Goal: Book appointment/travel/reservation

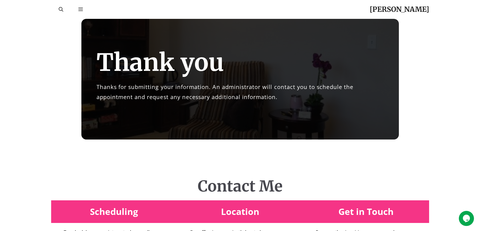
drag, startPoint x: 435, startPoint y: 9, endPoint x: 361, endPoint y: 4, distance: 74.2
click at [361, 4] on header "Dr. Glenda Martinez Menu Menu" at bounding box center [240, 9] width 480 height 19
copy link "[PERSON_NAME]"
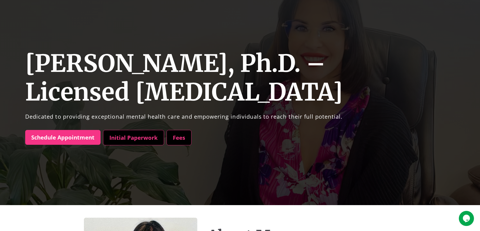
scroll to position [50, 0]
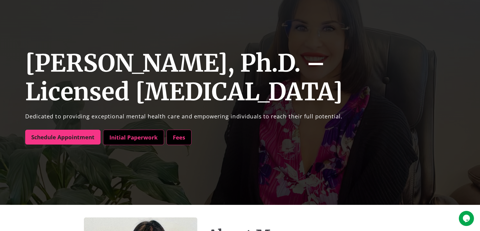
click at [66, 137] on link "Schedule Appointment" at bounding box center [62, 137] width 75 height 15
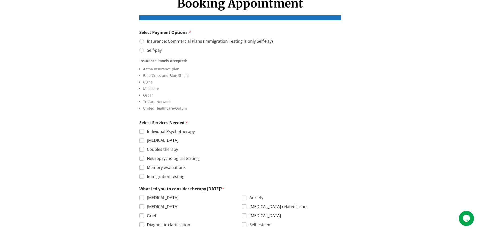
scroll to position [101, 0]
